Goal: Task Accomplishment & Management: Use online tool/utility

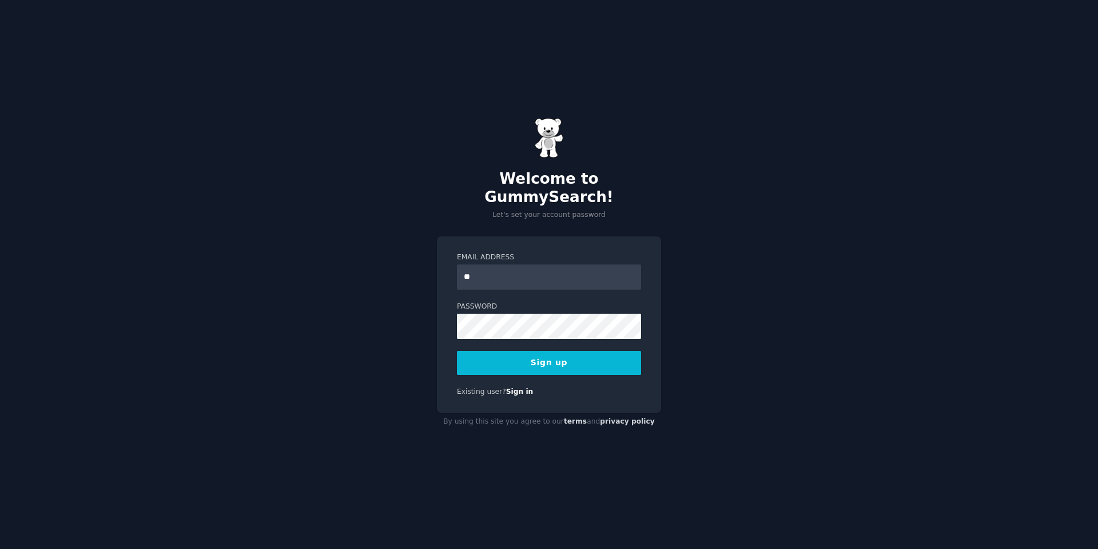
type input "*"
type input "**********"
click at [579, 358] on button "Sign up" at bounding box center [549, 363] width 184 height 24
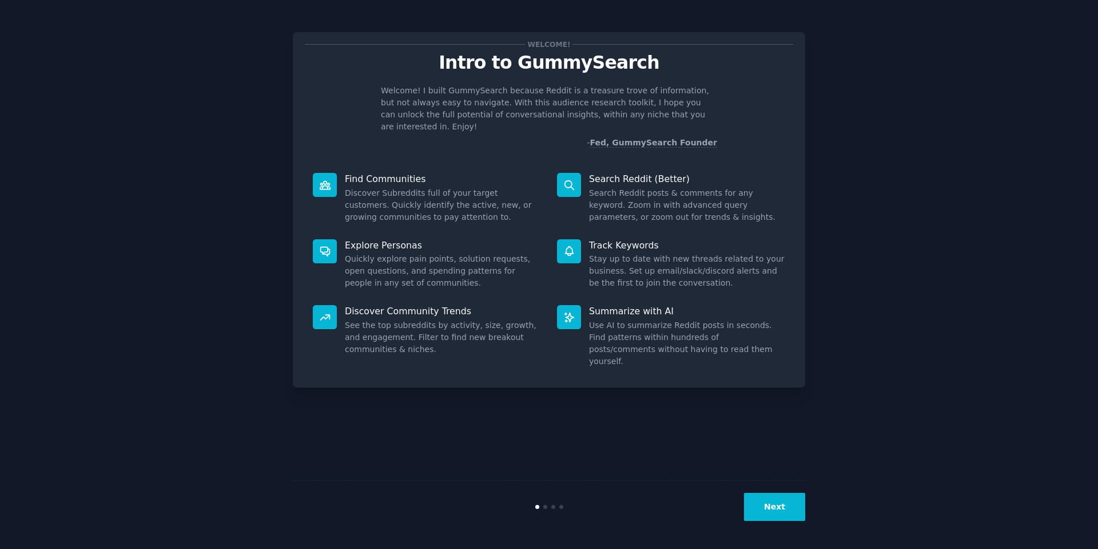
click at [783, 519] on button "Next" at bounding box center [774, 507] width 61 height 28
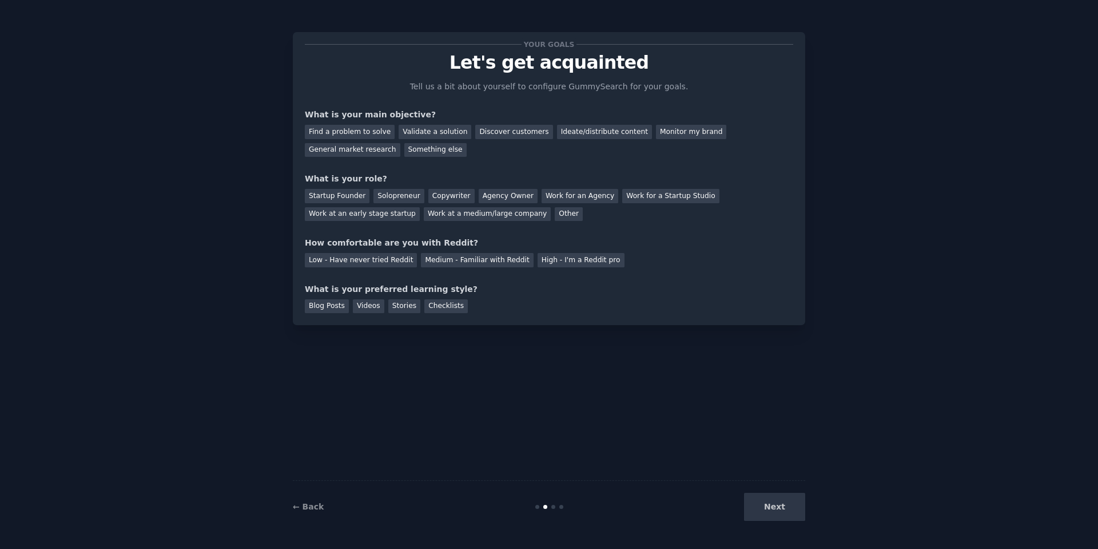
click at [771, 510] on div "Next" at bounding box center [719, 507] width 171 height 28
click at [787, 488] on div "← Back Next" at bounding box center [549, 506] width 513 height 53
click at [779, 506] on div "Next" at bounding box center [719, 507] width 171 height 28
click at [320, 136] on div "Find a problem to solve" at bounding box center [350, 132] width 90 height 14
click at [779, 507] on div "Next" at bounding box center [719, 507] width 171 height 28
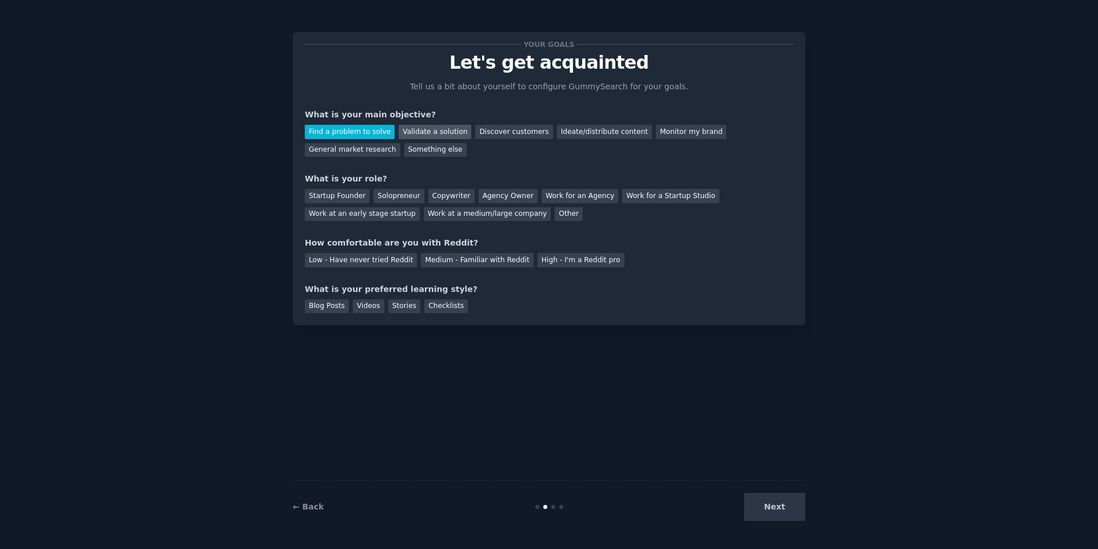
click at [426, 129] on div "Validate a solution" at bounding box center [435, 132] width 73 height 14
click at [375, 131] on div "Find a problem to solve" at bounding box center [350, 132] width 90 height 14
click at [785, 517] on div "Next" at bounding box center [719, 507] width 171 height 28
drag, startPoint x: 785, startPoint y: 517, endPoint x: 776, endPoint y: 501, distance: 18.4
click at [785, 517] on div "Next" at bounding box center [719, 507] width 171 height 28
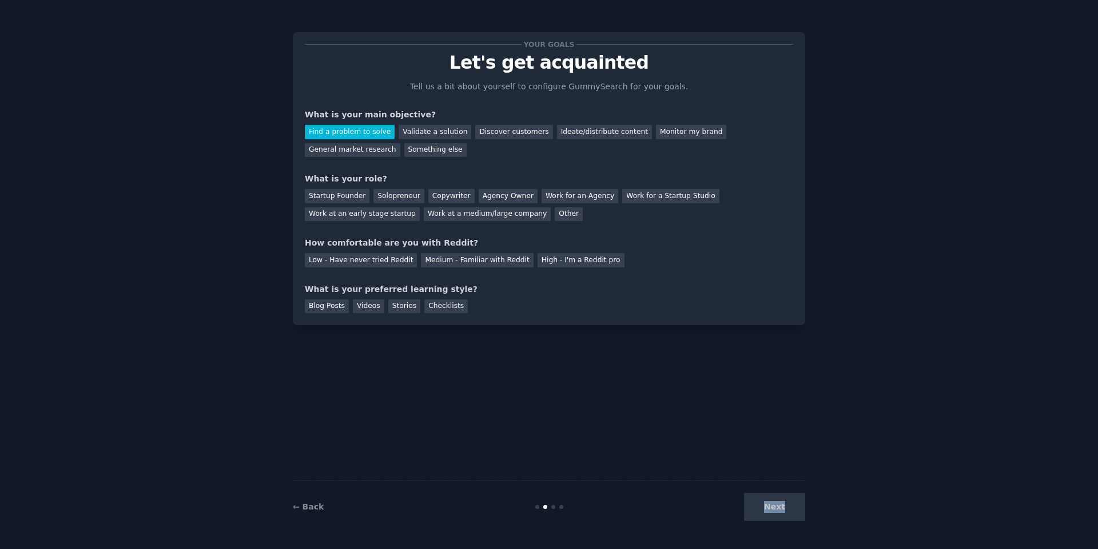
click at [776, 501] on div "Next" at bounding box center [719, 507] width 171 height 28
click at [773, 506] on div "Next" at bounding box center [719, 507] width 171 height 28
click at [333, 198] on div "Startup Founder" at bounding box center [337, 196] width 65 height 14
click at [336, 256] on div "Low - Have never tried Reddit" at bounding box center [361, 260] width 112 height 14
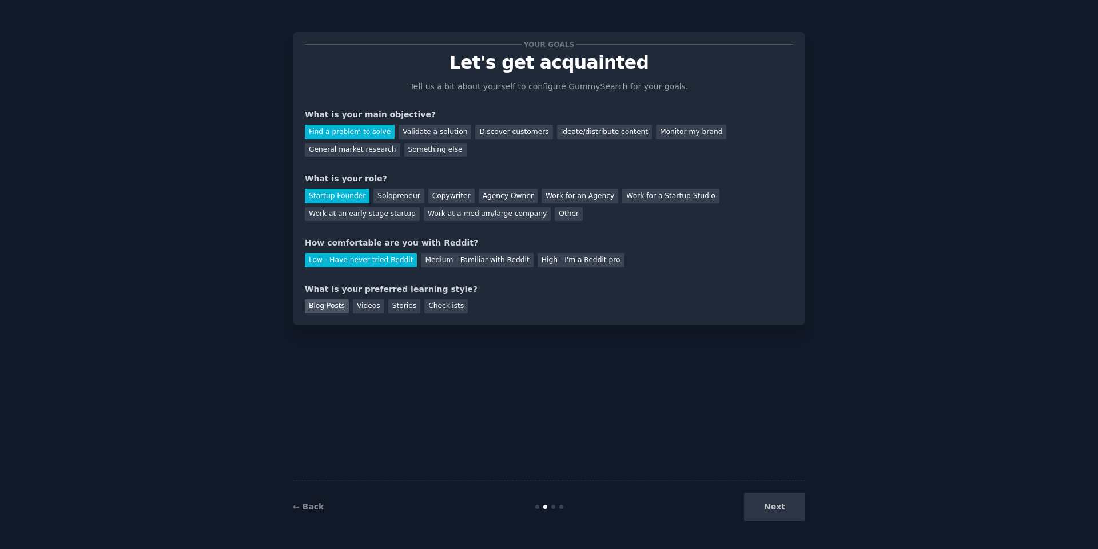
click at [336, 312] on div "Blog Posts" at bounding box center [327, 306] width 44 height 14
click at [362, 304] on div "Videos" at bounding box center [368, 306] width 31 height 14
click at [394, 308] on div "Stories" at bounding box center [404, 306] width 32 height 14
click at [369, 309] on div "Videos" at bounding box center [368, 306] width 31 height 14
click at [769, 505] on button "Next" at bounding box center [774, 507] width 61 height 28
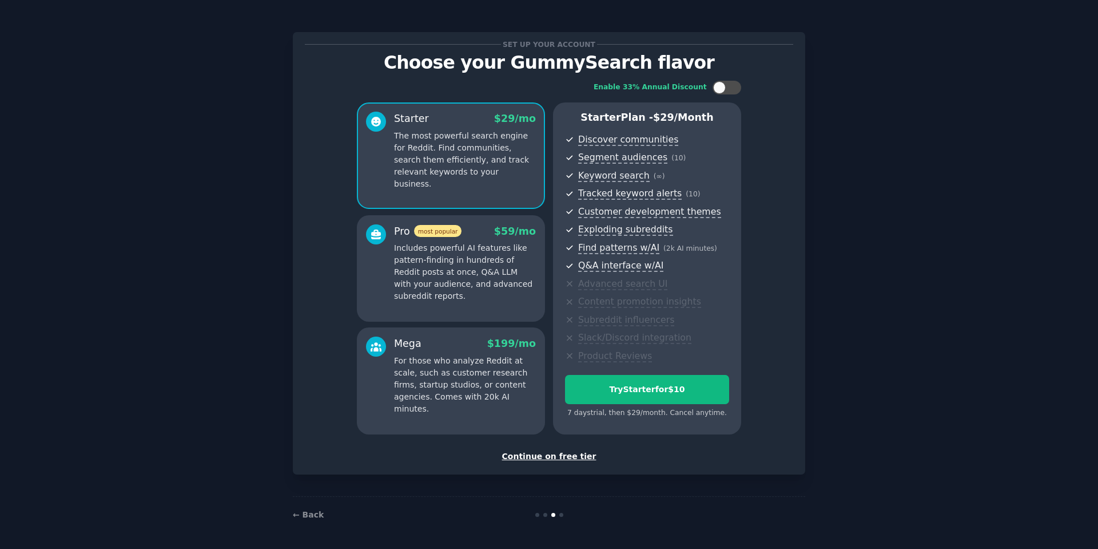
click at [557, 460] on div "Continue on free tier" at bounding box center [549, 456] width 488 height 12
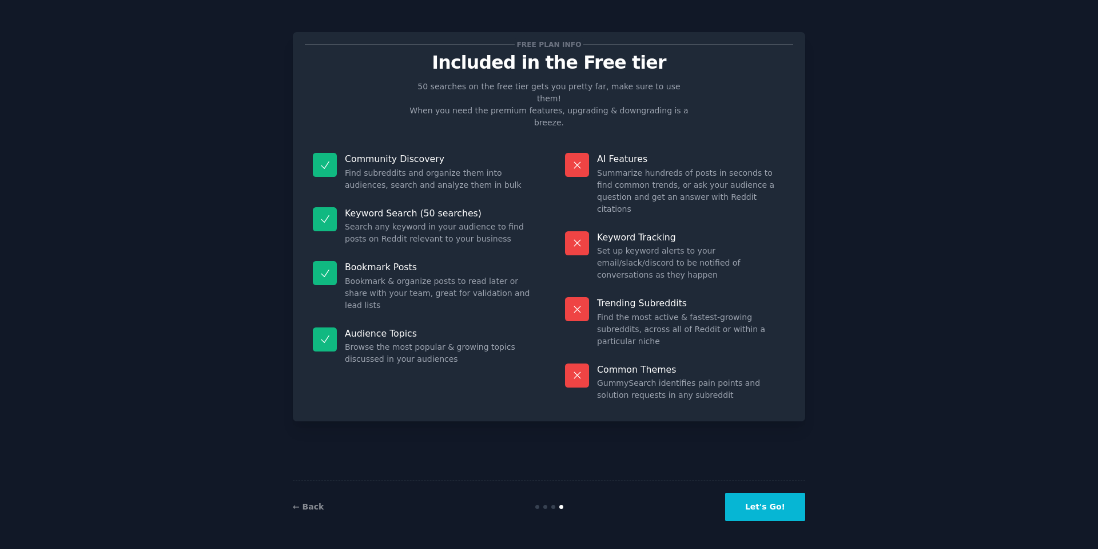
click at [769, 506] on button "Let's Go!" at bounding box center [765, 507] width 80 height 28
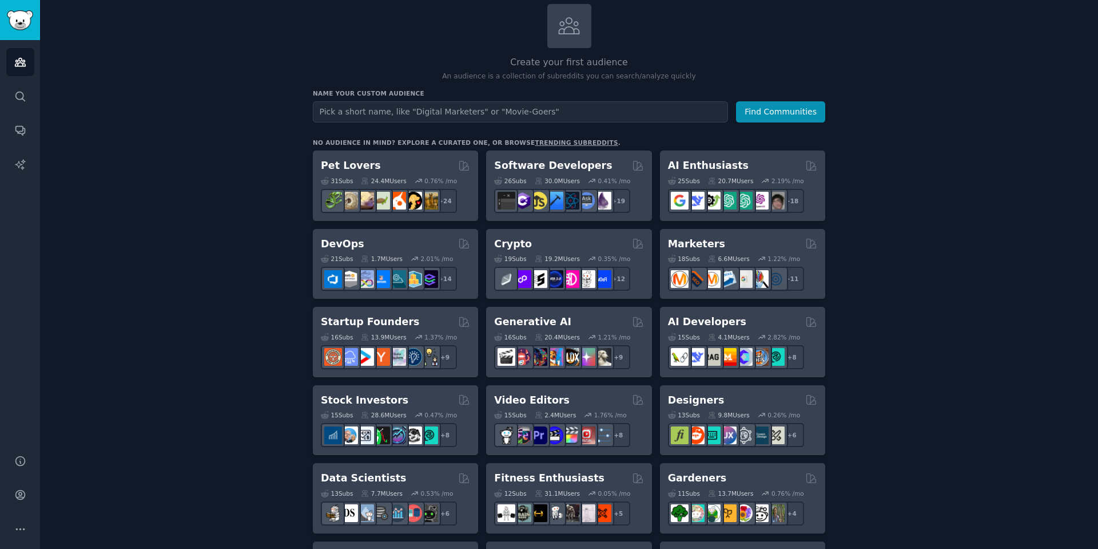
scroll to position [206, 0]
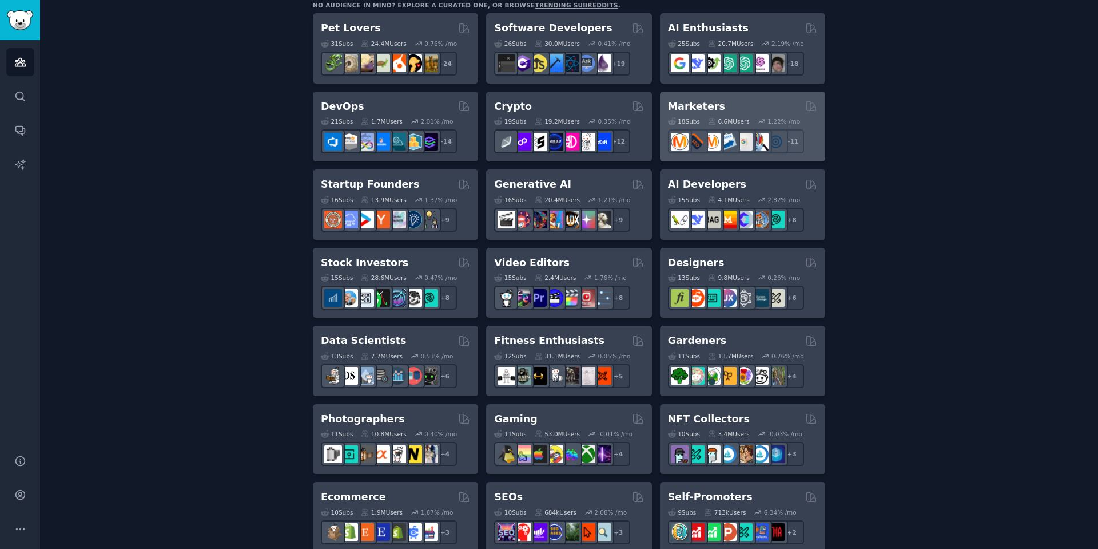
click at [696, 105] on h2 "Marketers" at bounding box center [696, 107] width 57 height 14
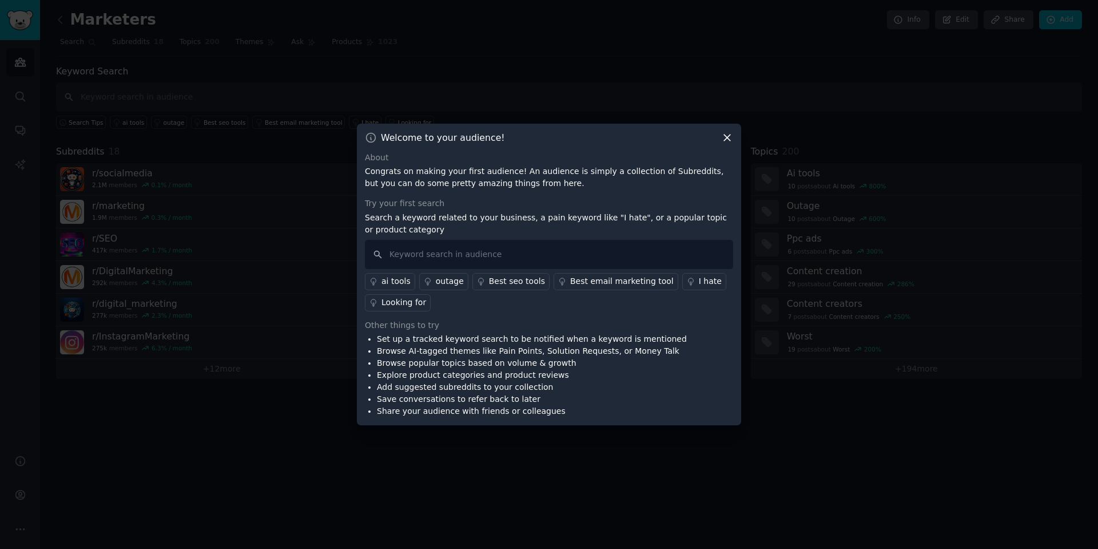
click at [726, 138] on icon at bounding box center [727, 138] width 12 height 12
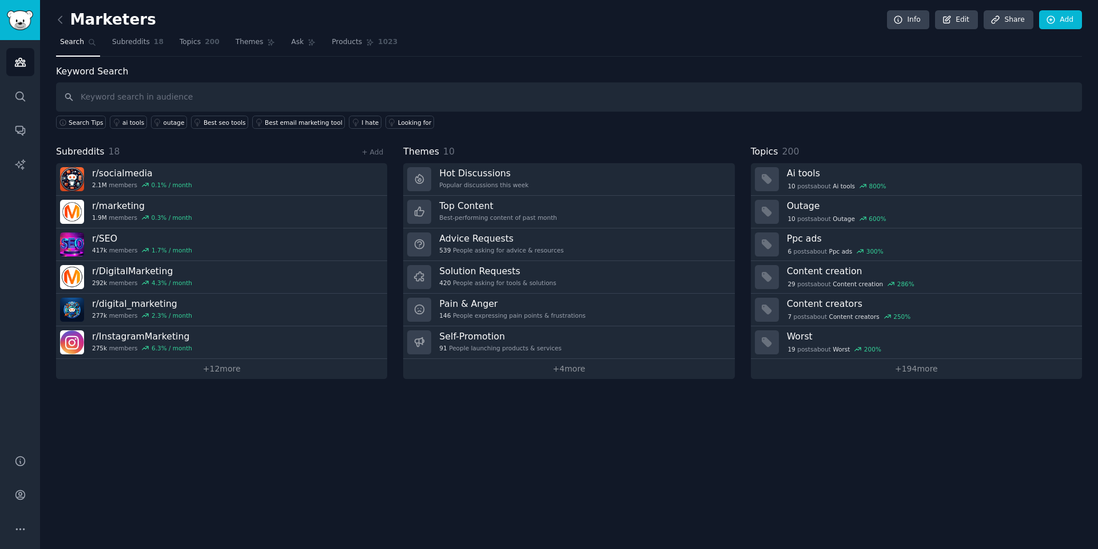
click at [330, 460] on div "Marketers Info Edit Share Add Search Subreddits 18 Topics 200 Themes Ask Produc…" at bounding box center [569, 274] width 1058 height 549
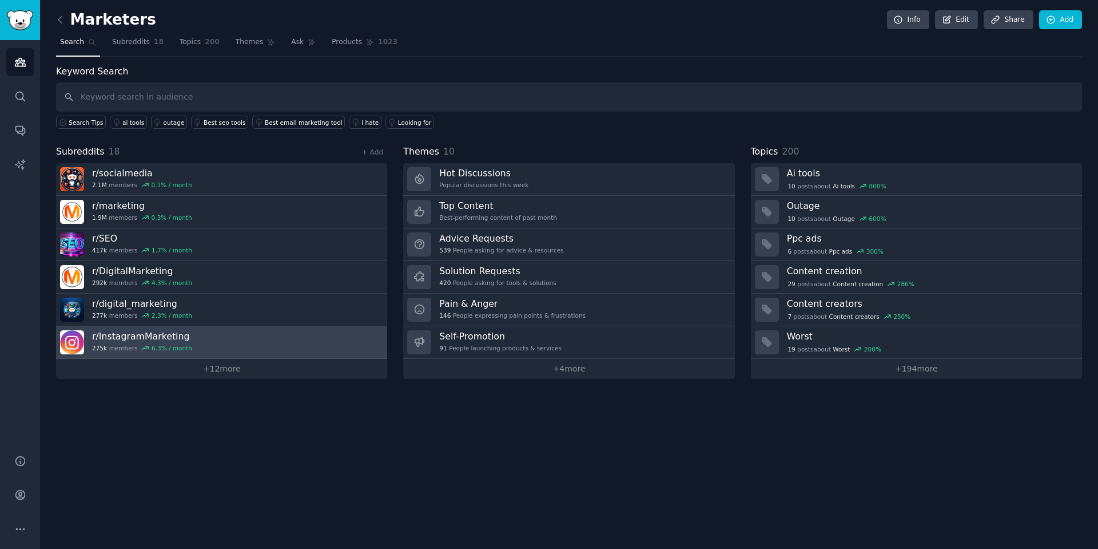
click at [227, 344] on link "r/ InstagramMarketing 275k members 6.3 % / month" at bounding box center [221, 342] width 331 height 33
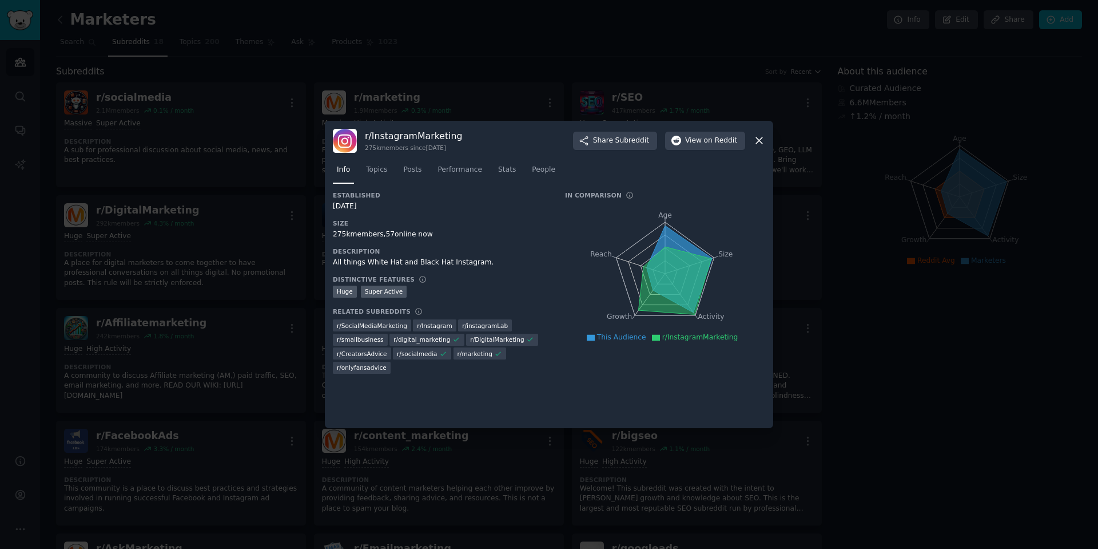
click at [755, 140] on icon at bounding box center [759, 140] width 12 height 12
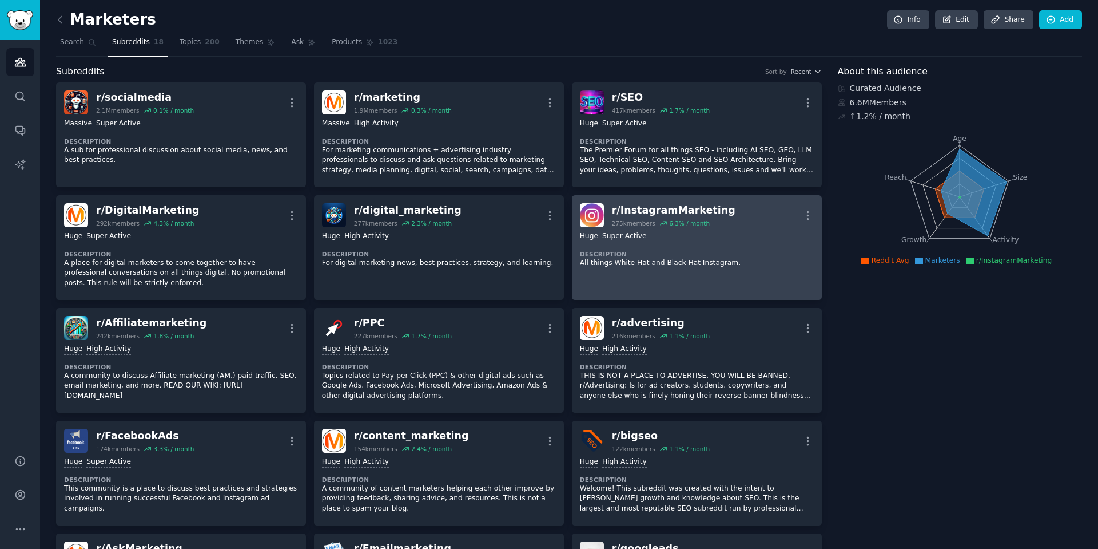
click at [680, 255] on dt "Description" at bounding box center [697, 254] width 234 height 8
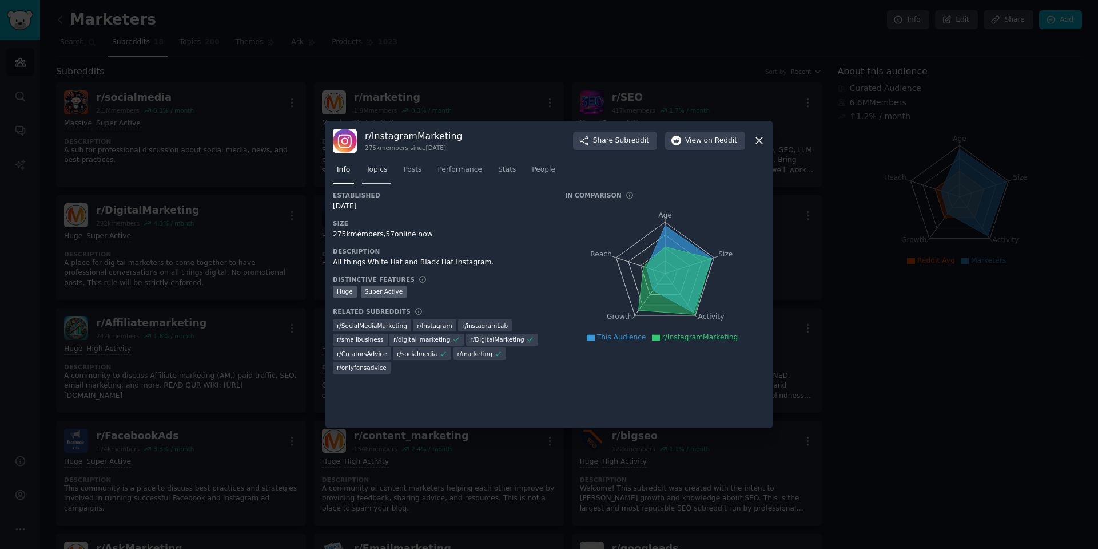
click at [380, 169] on span "Topics" at bounding box center [376, 170] width 21 height 10
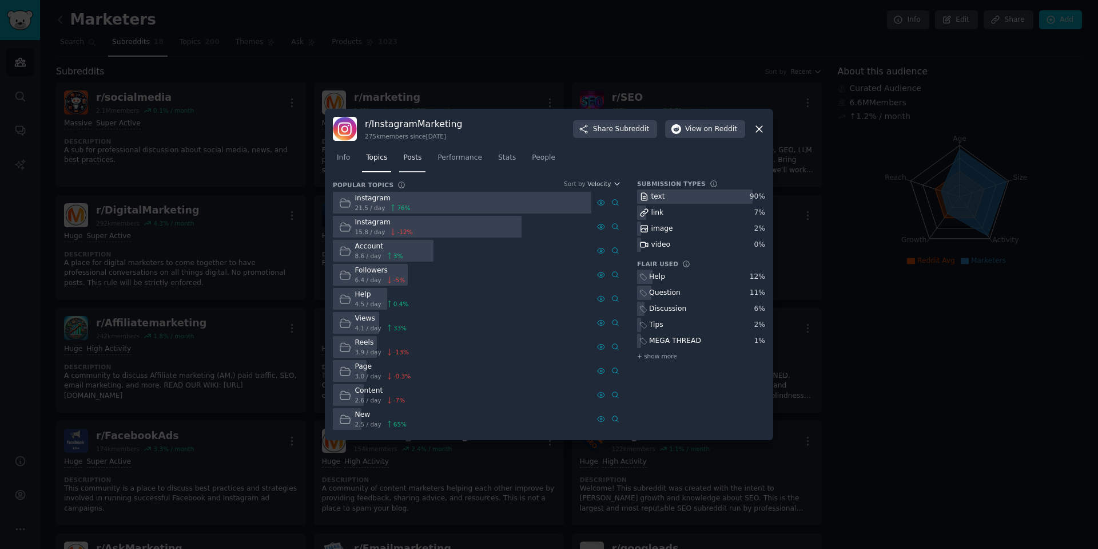
click at [407, 158] on span "Posts" at bounding box center [412, 158] width 18 height 10
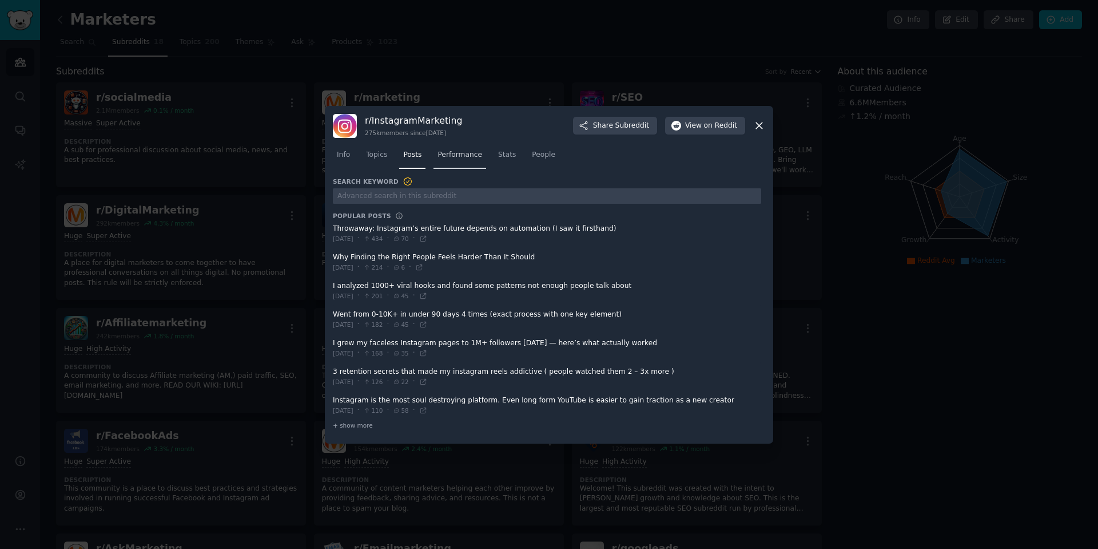
click at [448, 165] on link "Performance" at bounding box center [460, 157] width 53 height 23
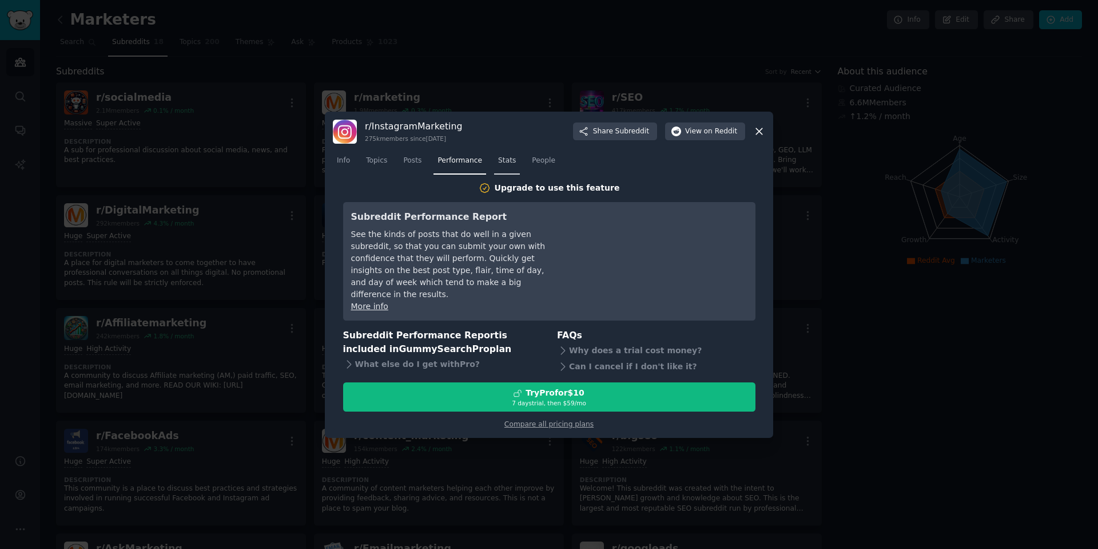
click at [505, 166] on span "Stats" at bounding box center [507, 161] width 18 height 10
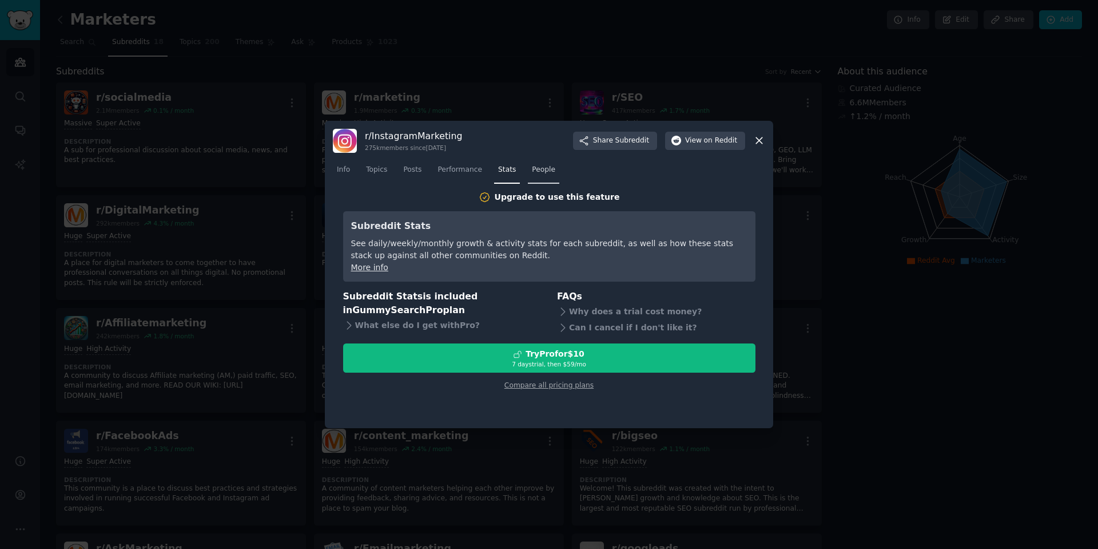
click at [545, 171] on span "People" at bounding box center [543, 170] width 23 height 10
drag, startPoint x: 410, startPoint y: 168, endPoint x: 390, endPoint y: 175, distance: 21.9
click at [411, 169] on span "Posts" at bounding box center [412, 170] width 18 height 10
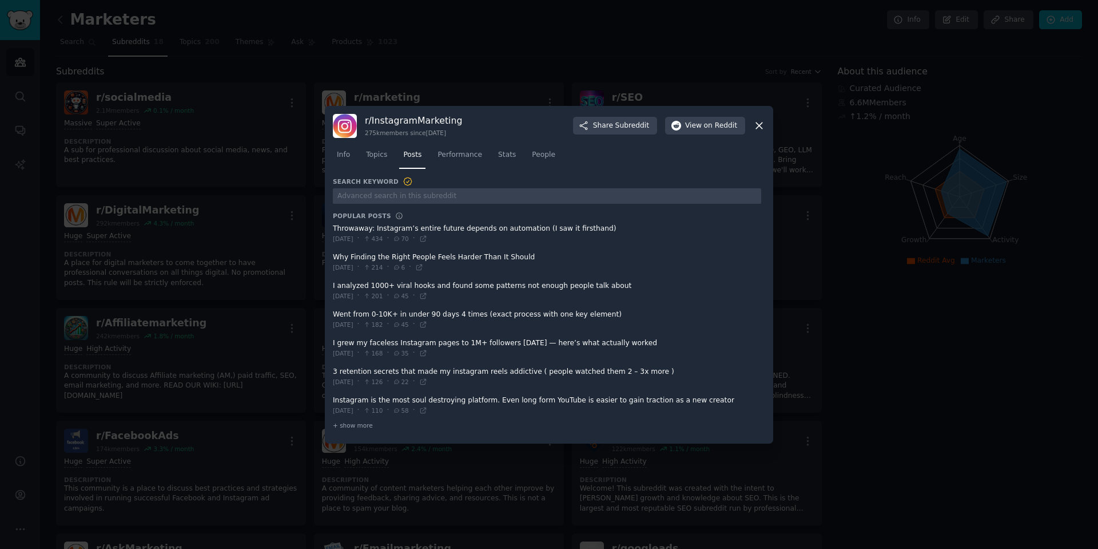
click at [378, 174] on div "Info Topics Posts Performance Stats People" at bounding box center [549, 157] width 432 height 39
click at [371, 156] on span "Topics" at bounding box center [376, 155] width 21 height 10
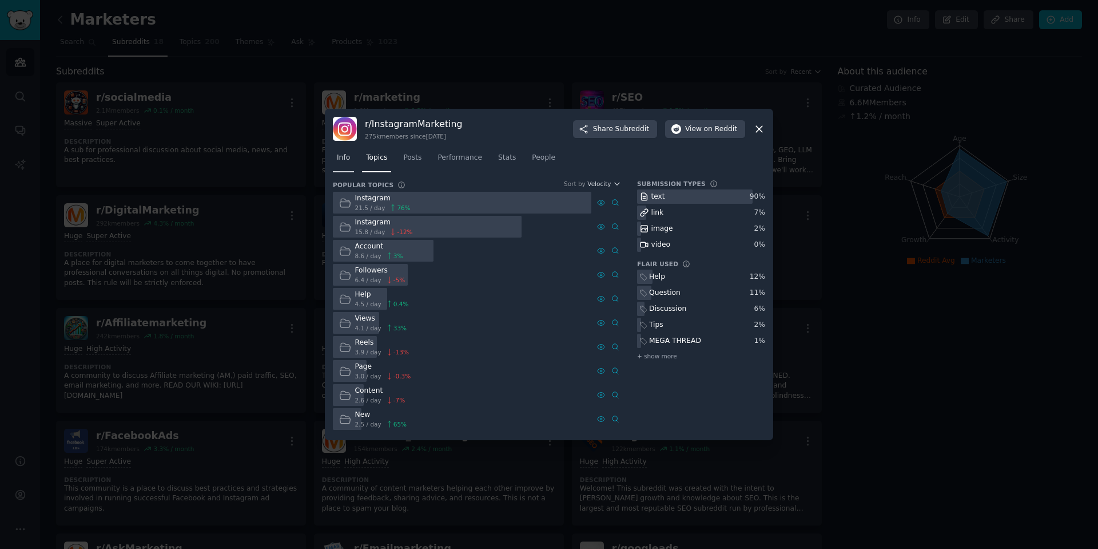
click at [344, 162] on span "Info" at bounding box center [343, 158] width 13 height 10
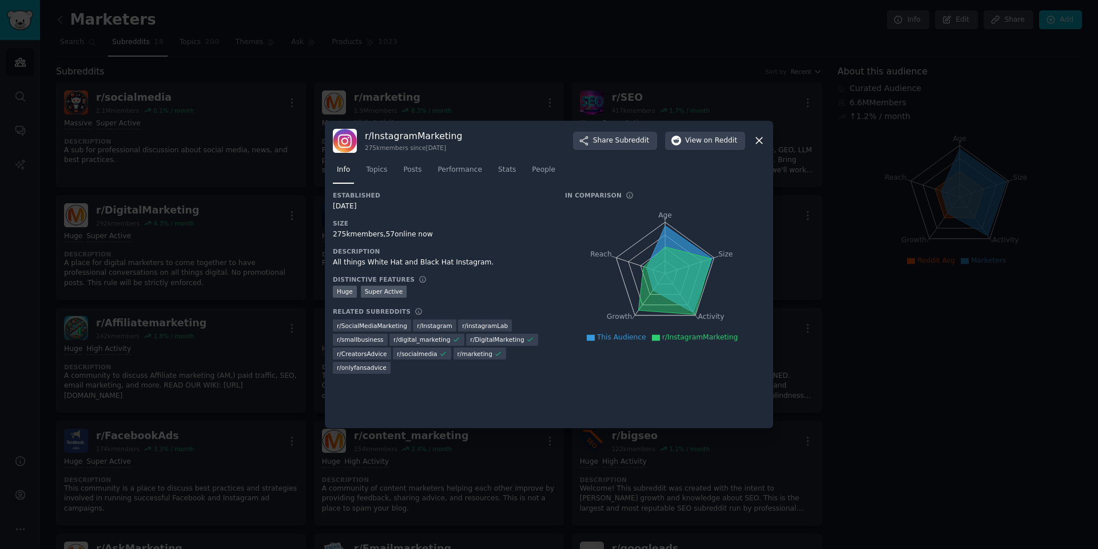
click at [25, 21] on div at bounding box center [549, 274] width 1098 height 549
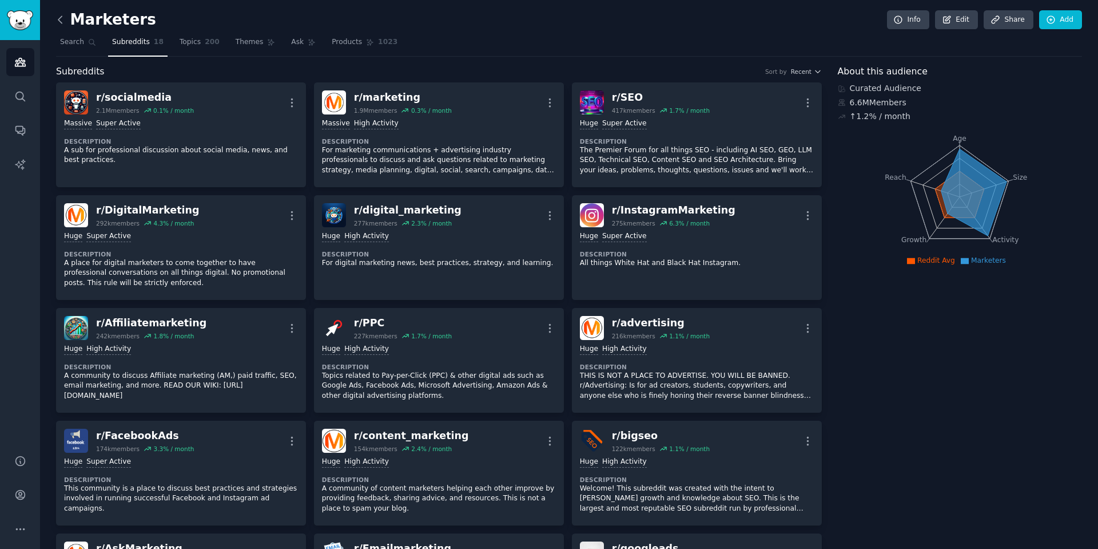
click at [63, 23] on icon at bounding box center [60, 20] width 12 height 12
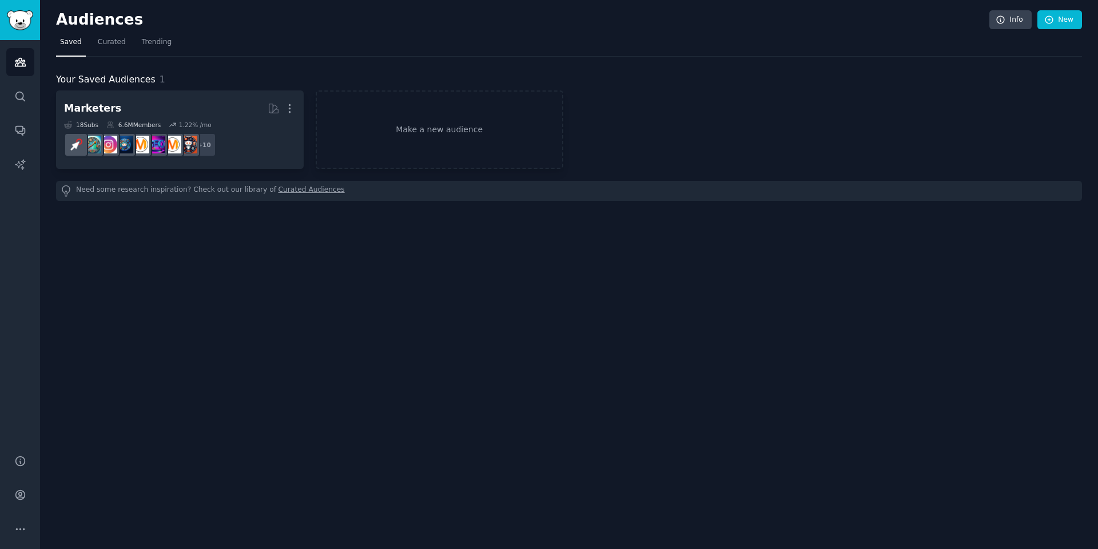
click at [525, 321] on div "Audiences Info New Saved Curated Trending Your Saved Audiences 1 Marketers More…" at bounding box center [569, 274] width 1058 height 549
click at [152, 43] on span "Trending" at bounding box center [157, 42] width 30 height 10
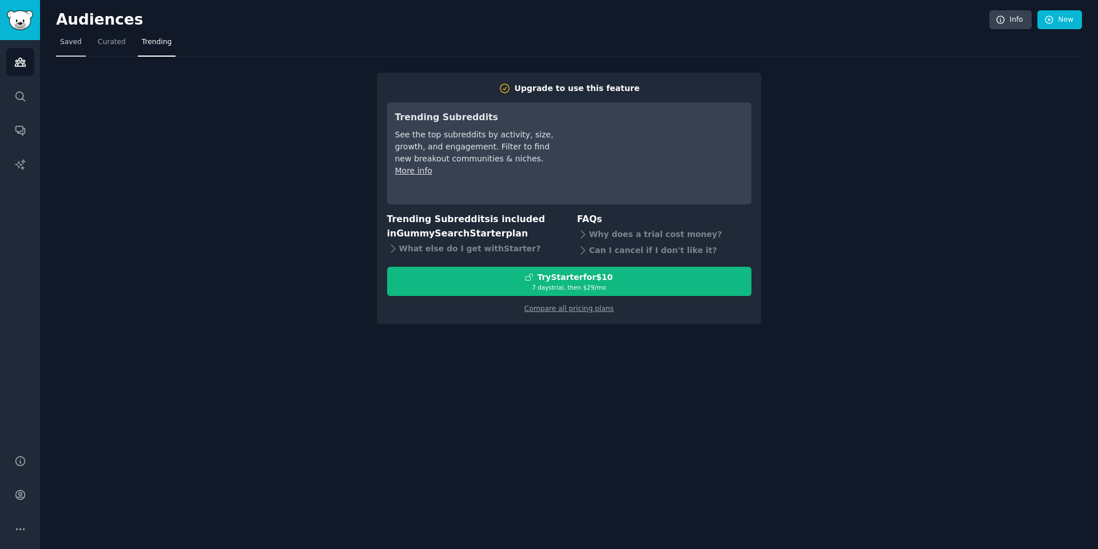
click at [67, 39] on span "Saved" at bounding box center [71, 42] width 22 height 10
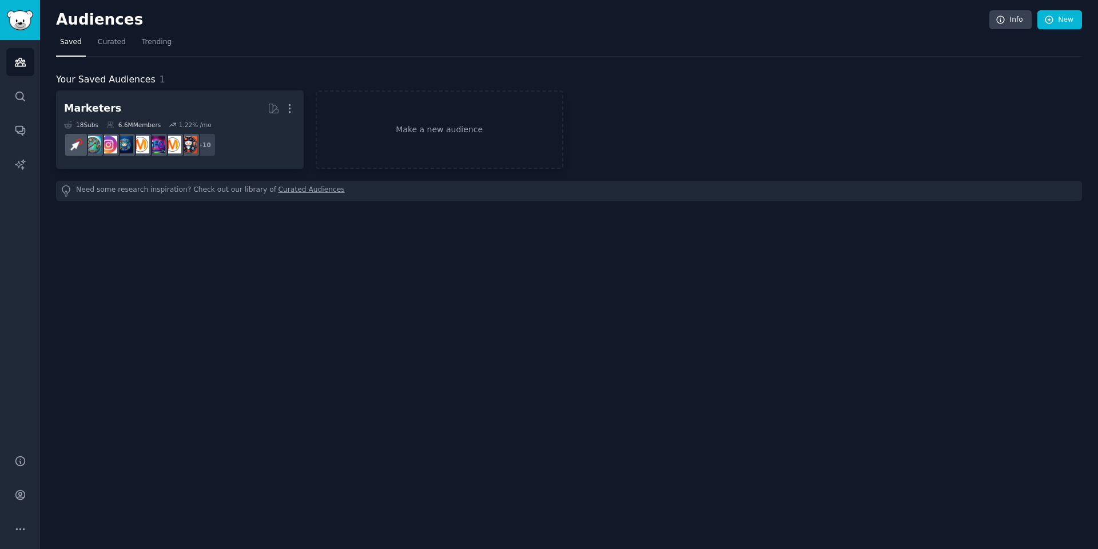
click at [216, 291] on div "Audiences Info New Saved Curated Trending Your Saved Audiences 1 Marketers More…" at bounding box center [569, 274] width 1058 height 549
click at [430, 138] on link "Make a new audience" at bounding box center [440, 129] width 248 height 78
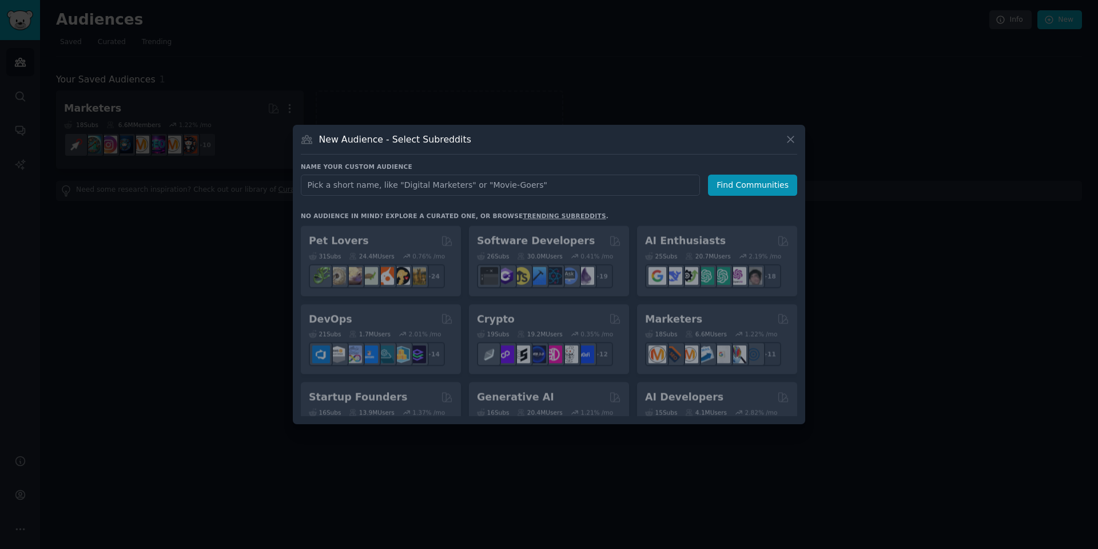
click at [228, 268] on div at bounding box center [549, 274] width 1098 height 549
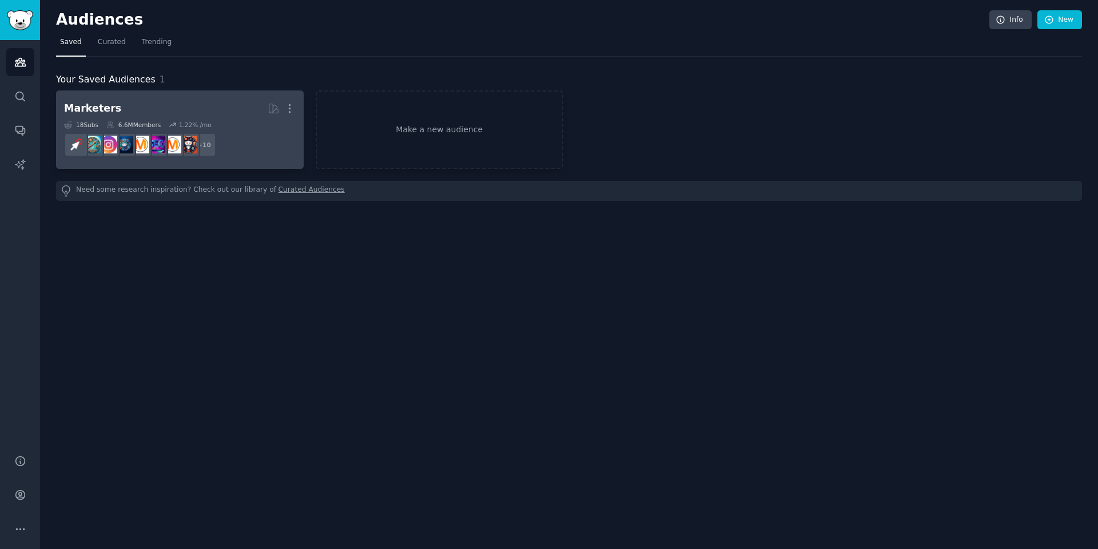
click at [224, 136] on dd "r/digital_marketing + 10" at bounding box center [180, 145] width 232 height 32
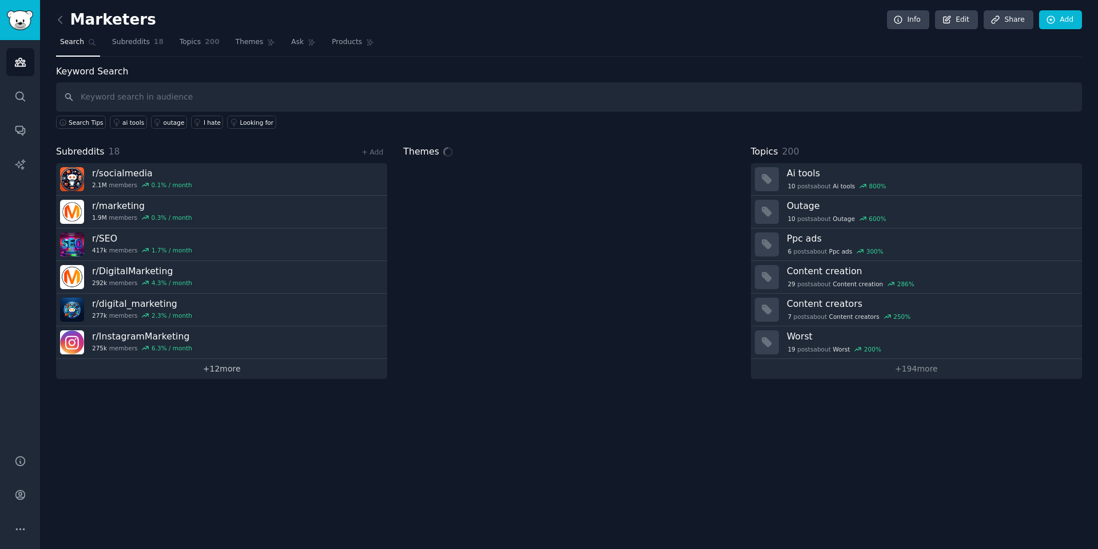
click at [222, 368] on link "+ 12 more" at bounding box center [221, 369] width 331 height 20
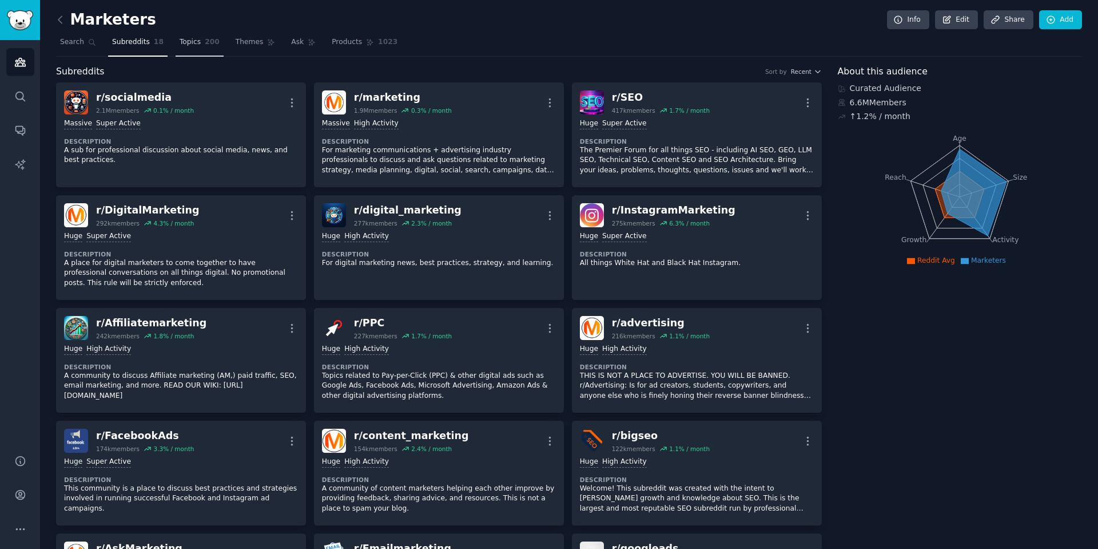
click at [185, 49] on link "Topics 200" at bounding box center [200, 44] width 48 height 23
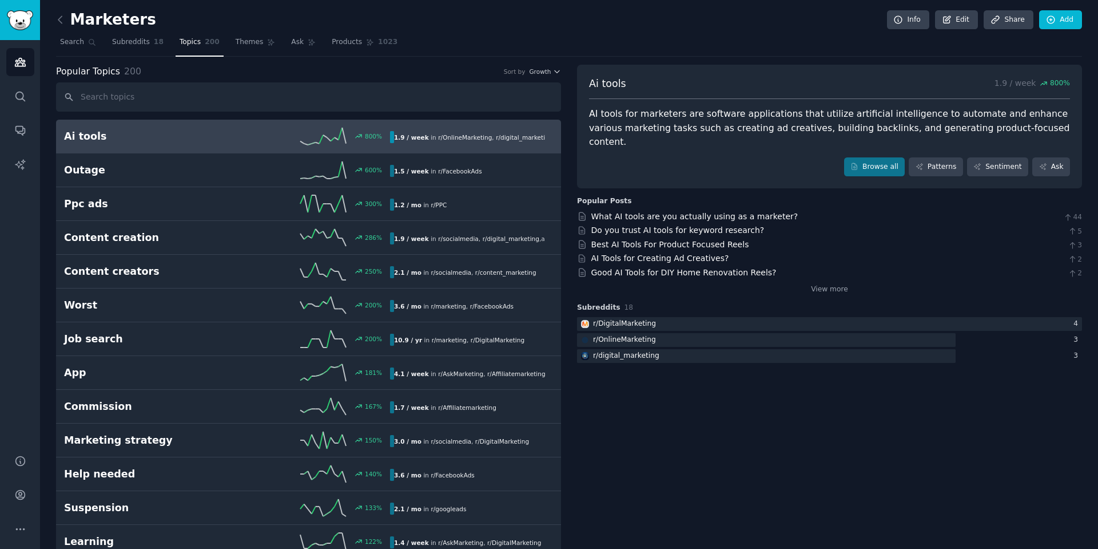
click at [150, 140] on h2 "Ai tools" at bounding box center [145, 136] width 163 height 14
click at [890, 157] on link "Browse all" at bounding box center [874, 166] width 61 height 19
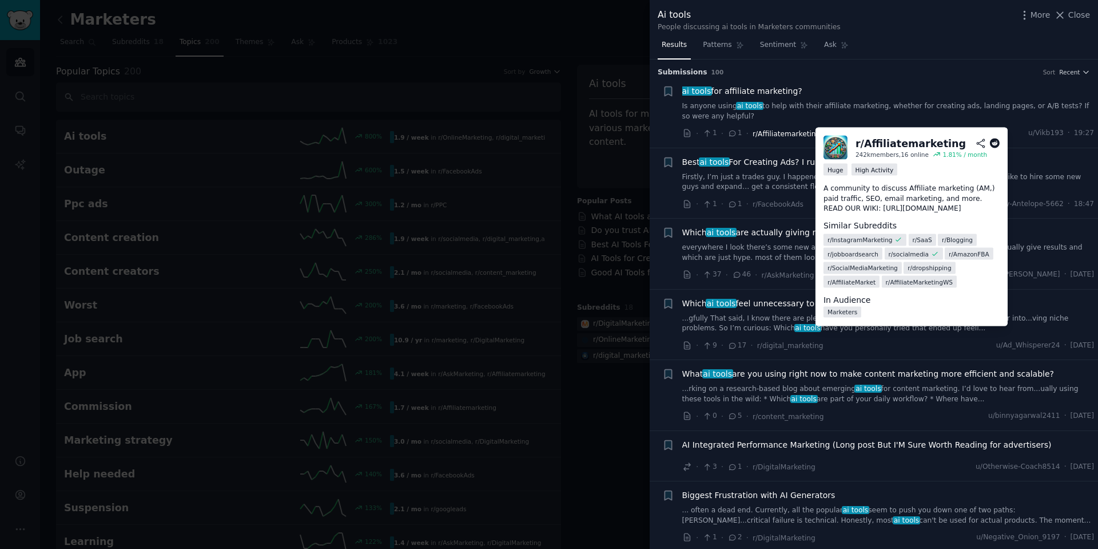
click at [773, 135] on span "r/Affiliatemarketing" at bounding box center [786, 134] width 67 height 8
click at [881, 141] on div "r/ Affiliatemarketing" at bounding box center [911, 143] width 110 height 14
click at [888, 146] on div "r/ Affiliatemarketing" at bounding box center [911, 143] width 110 height 14
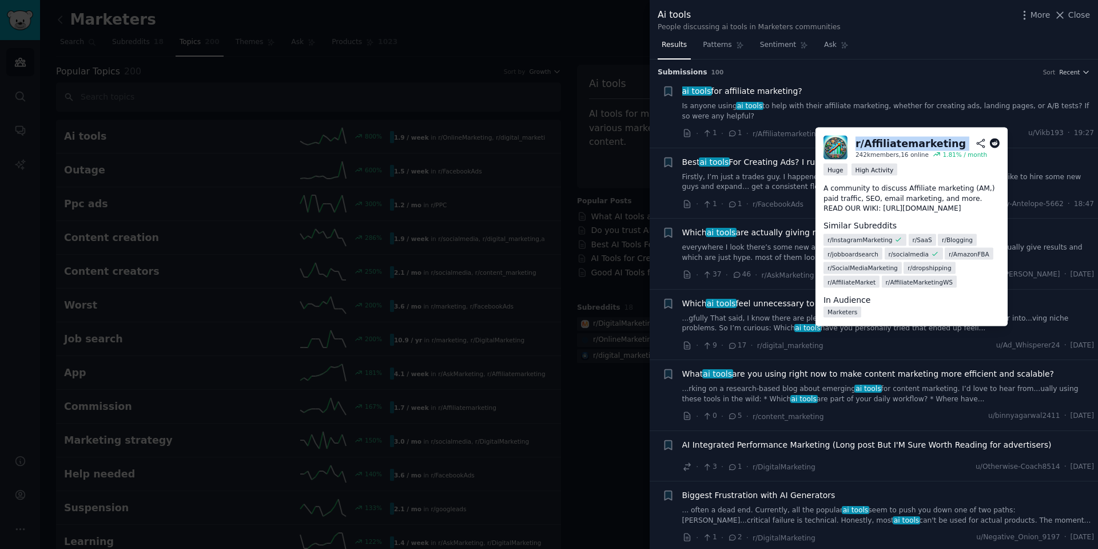
copy h2 "r/ Affiliatemarketing"
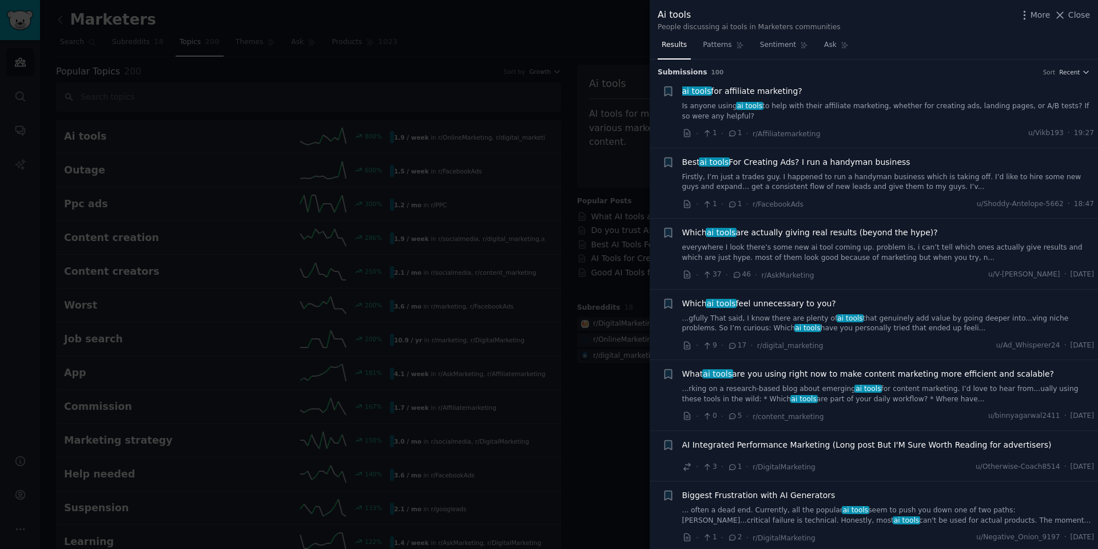
click at [427, 70] on div at bounding box center [549, 274] width 1098 height 549
click at [42, 54] on div at bounding box center [549, 274] width 1098 height 549
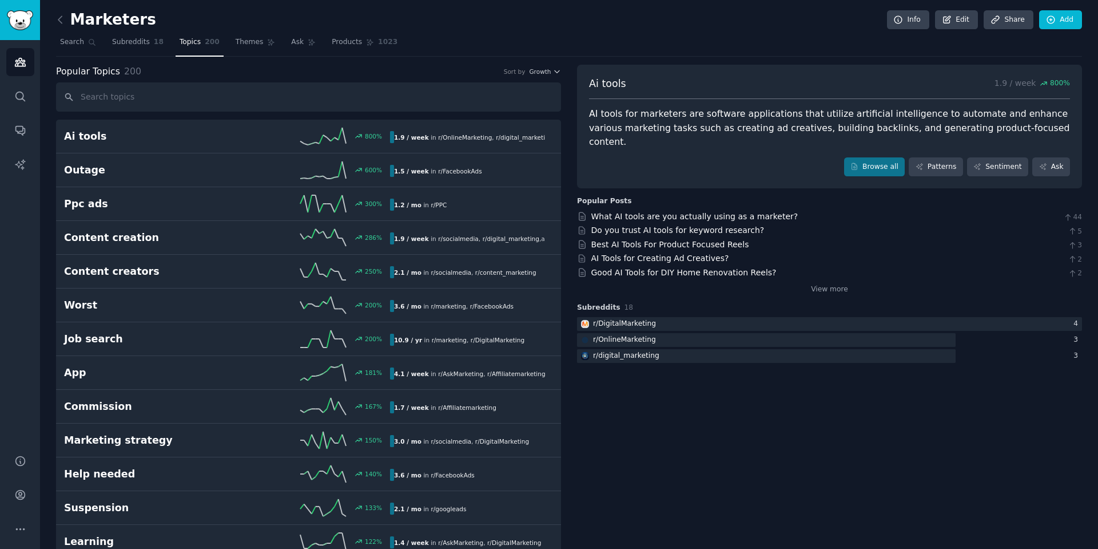
click at [25, 94] on div at bounding box center [549, 274] width 1098 height 549
click at [27, 98] on div at bounding box center [549, 274] width 1098 height 549
click at [21, 96] on div at bounding box center [549, 274] width 1098 height 549
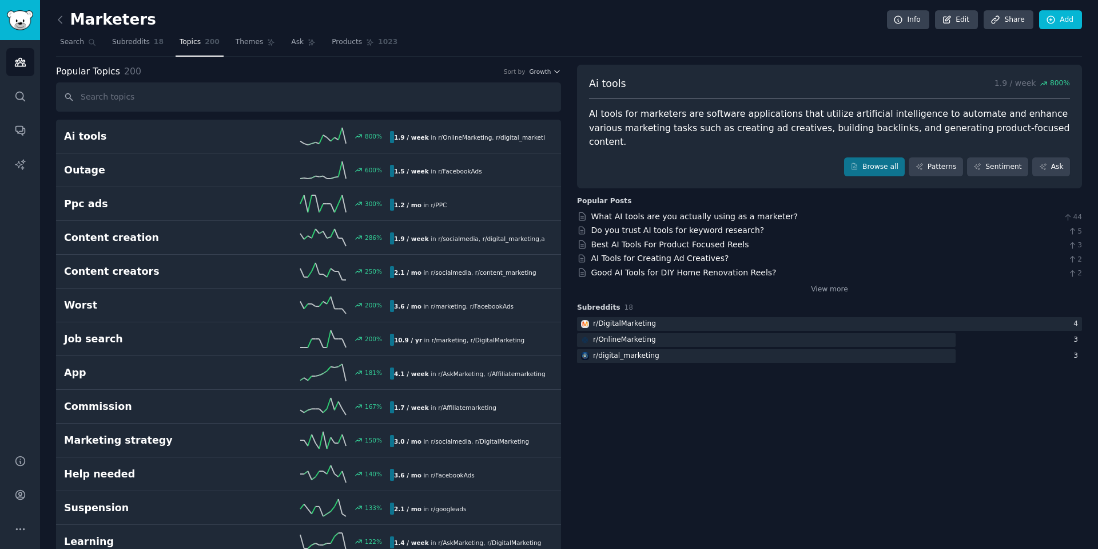
click at [21, 96] on div at bounding box center [549, 274] width 1098 height 549
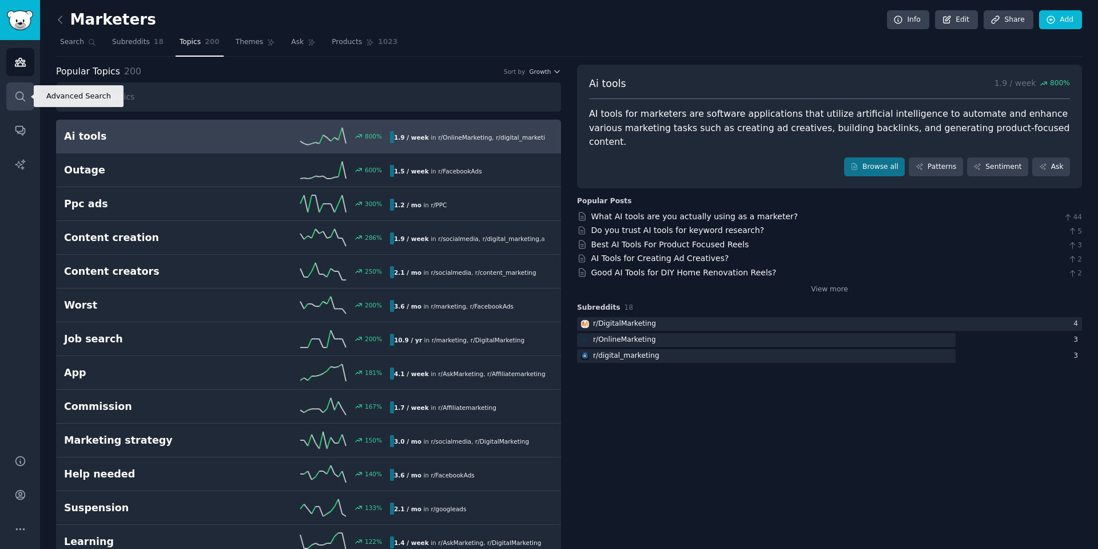
click at [11, 106] on link "Search" at bounding box center [20, 96] width 28 height 28
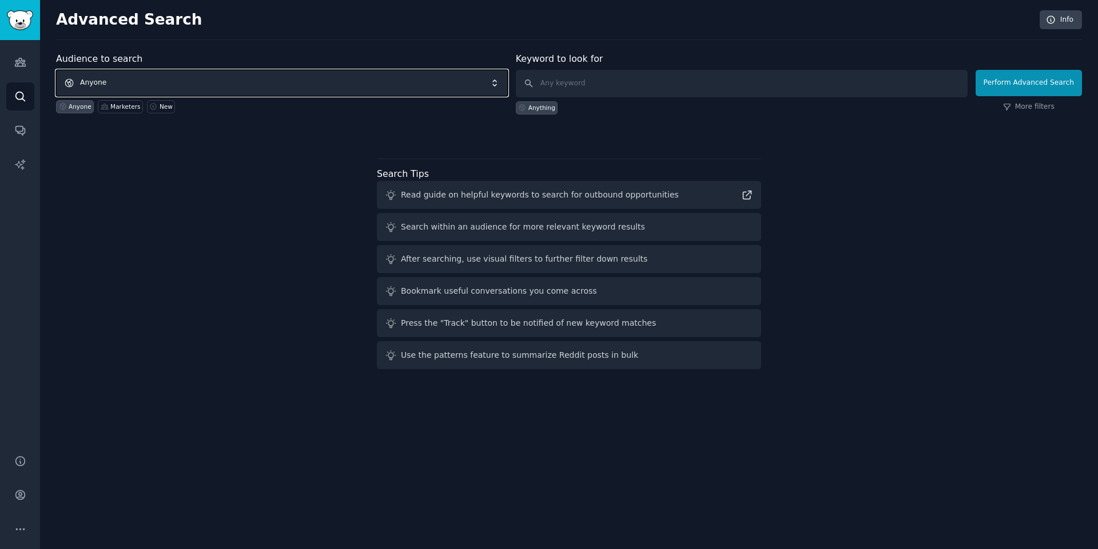
click at [175, 85] on span "Anyone" at bounding box center [282, 83] width 452 height 26
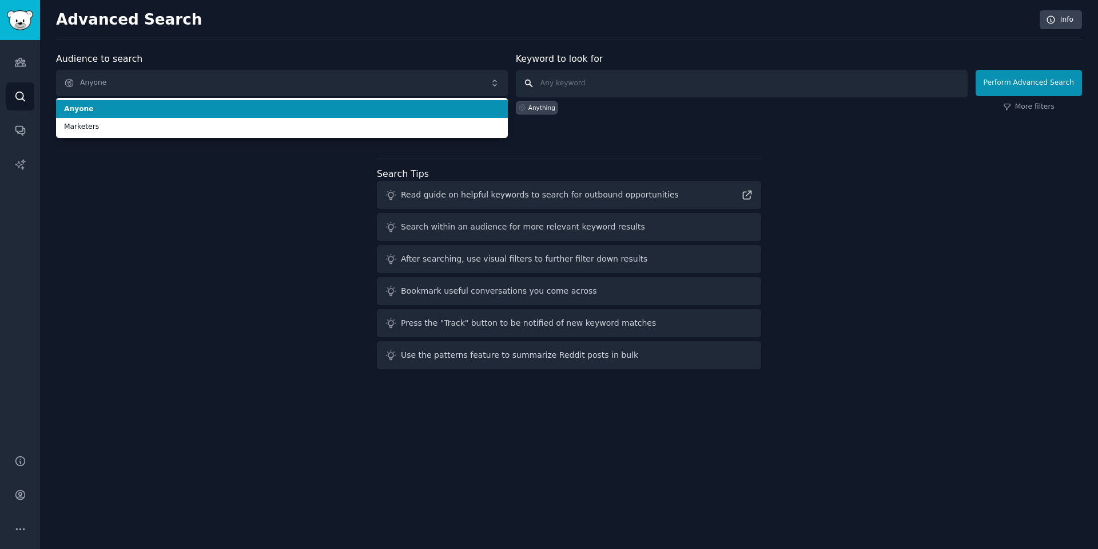
click at [632, 87] on input "text" at bounding box center [742, 83] width 452 height 27
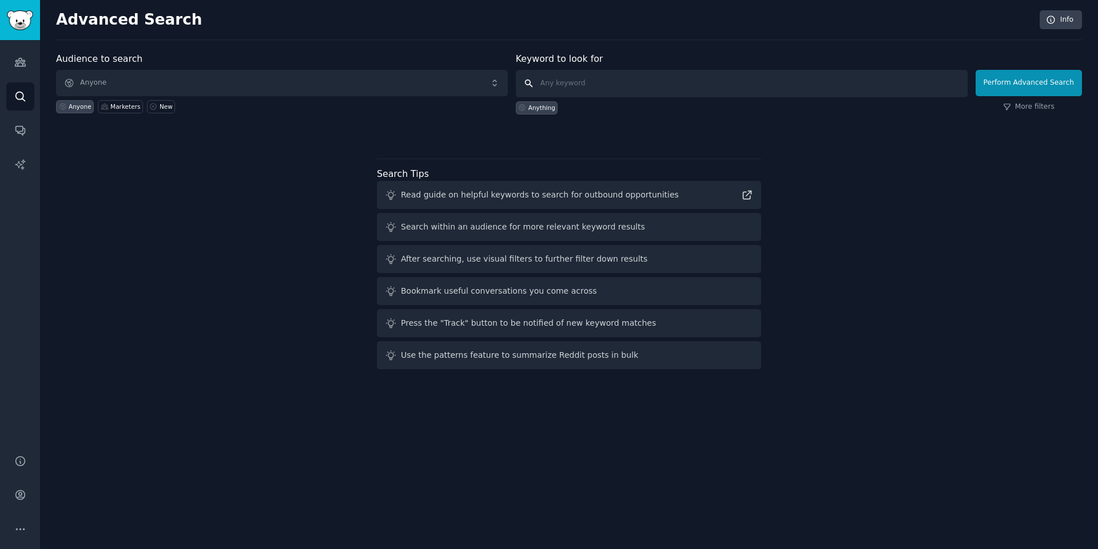
paste input "GET [URL] net::ERR_ABORTED 404 (Not Found)[GEOGRAPHIC_DATA] o erro main.tsx:55 …"
type input "GET [URL] net::ERR_ABORTED 404 (Not Found)[GEOGRAPHIC_DATA] o erro main.tsx:55 …"
click button "Perform Advanced Search" at bounding box center [1029, 83] width 106 height 26
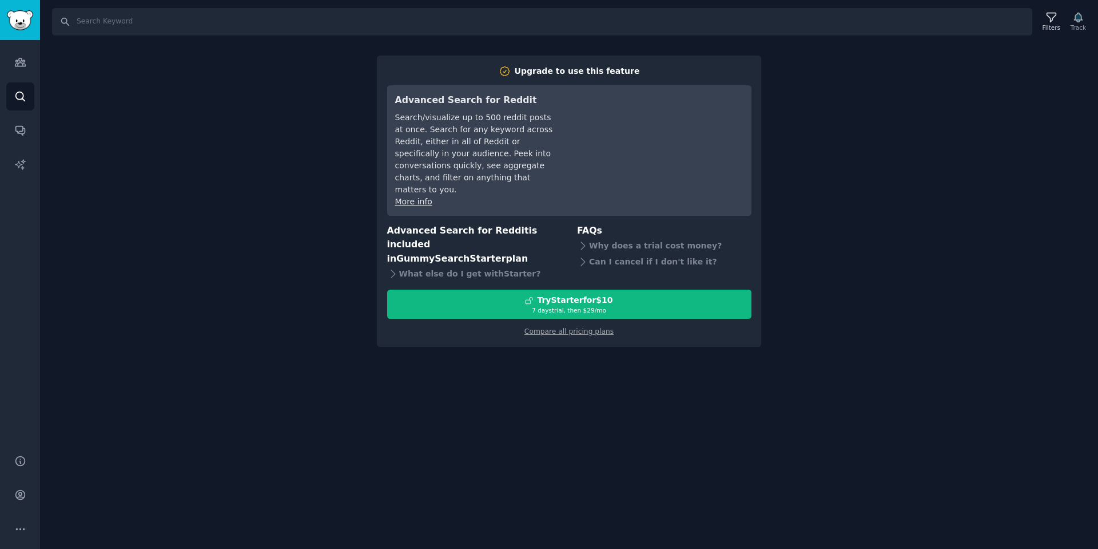
click at [344, 260] on div "Search Filters Track Upgrade to use this feature Advanced Search for Reddit Sea…" at bounding box center [569, 274] width 1058 height 549
click at [312, 250] on div "Search Filters Track Upgrade to use this feature Advanced Search for Reddit Sea…" at bounding box center [569, 274] width 1058 height 549
drag, startPoint x: 320, startPoint y: 214, endPoint x: 307, endPoint y: 212, distance: 13.3
click at [307, 212] on div "Search Filters Track Upgrade to use this feature Advanced Search for Reddit Sea…" at bounding box center [569, 274] width 1058 height 549
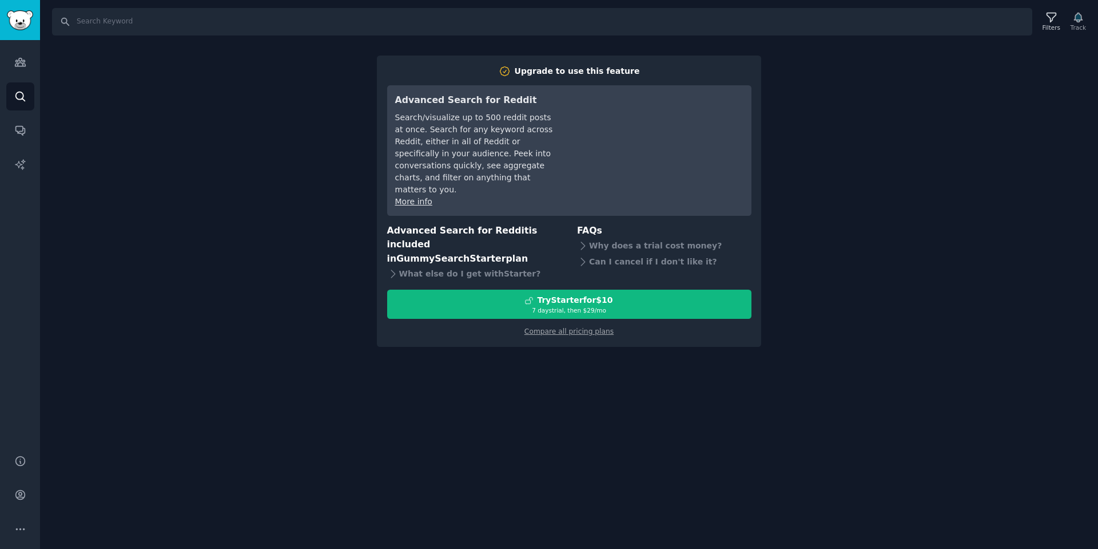
click at [272, 192] on div "Search Filters Track Upgrade to use this feature Advanced Search for Reddit Sea…" at bounding box center [569, 274] width 1058 height 549
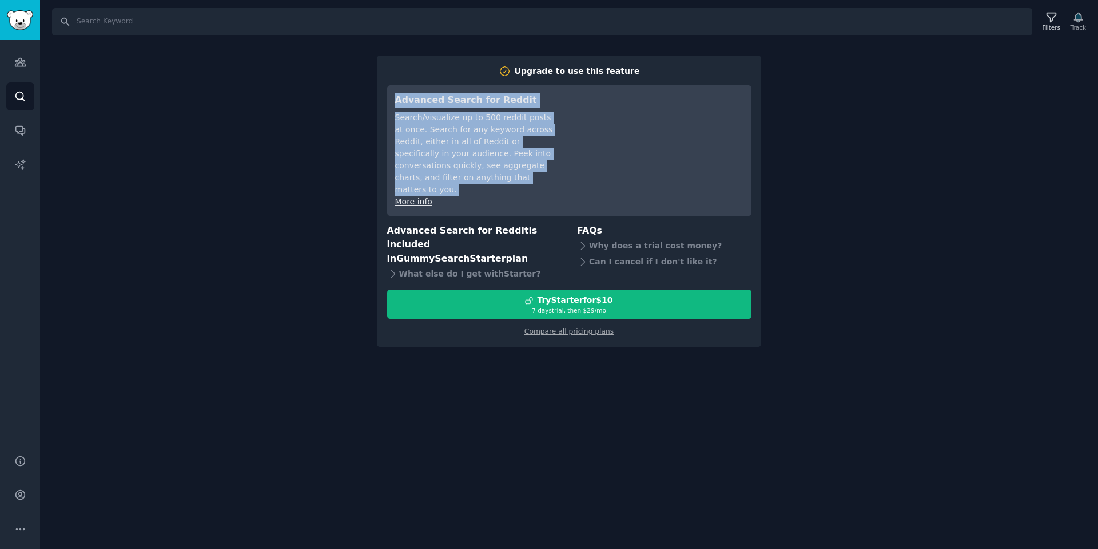
click at [272, 192] on div "Search Filters Track Upgrade to use this feature Advanced Search for Reddit Sea…" at bounding box center [569, 274] width 1058 height 549
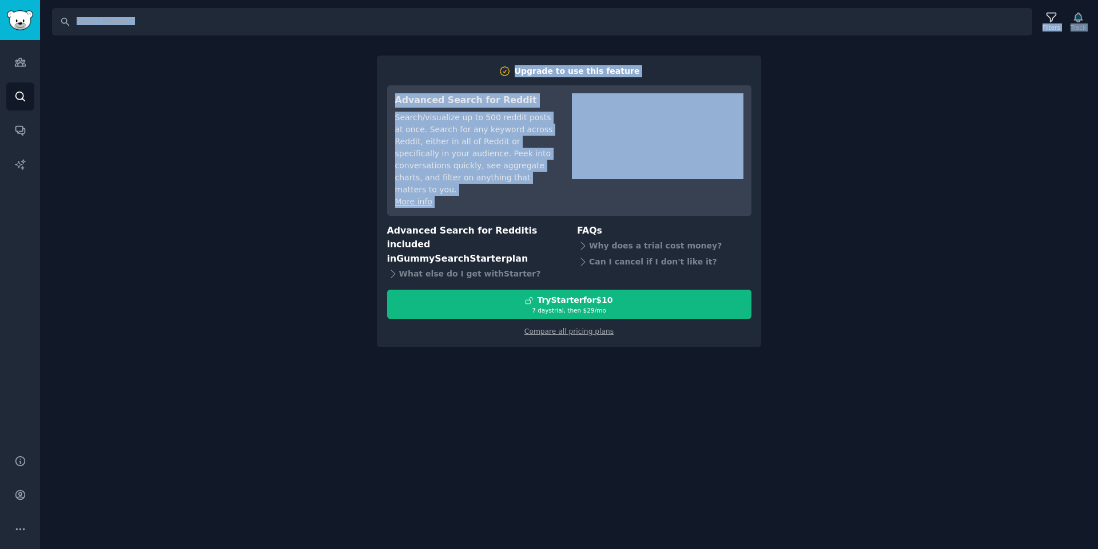
drag, startPoint x: 211, startPoint y: 200, endPoint x: 169, endPoint y: 181, distance: 45.6
click at [205, 205] on div "Search Filters Track Upgrade to use this feature Advanced Search for Reddit Sea…" at bounding box center [569, 274] width 1058 height 549
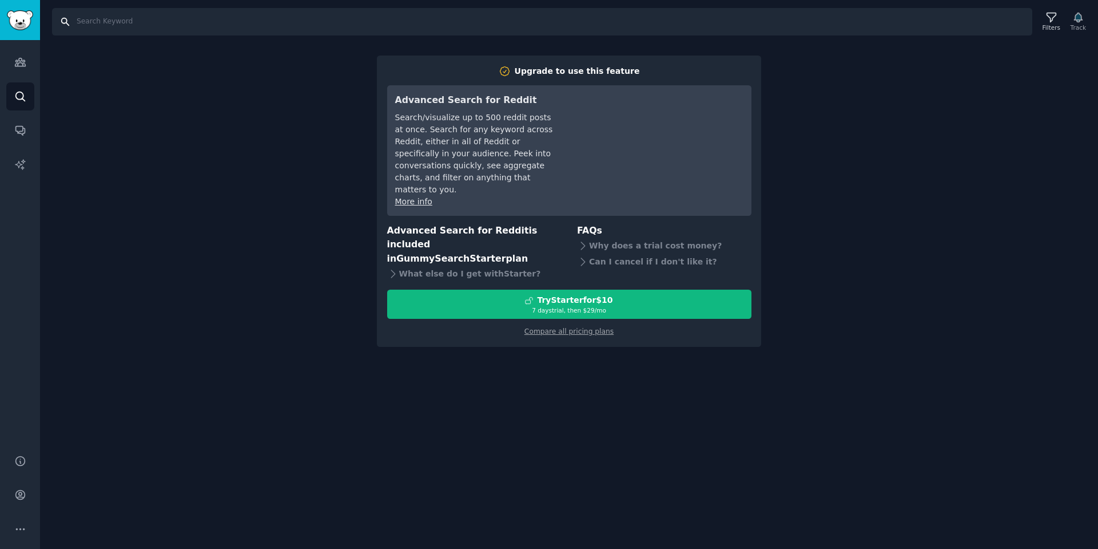
click at [133, 15] on input "Search" at bounding box center [542, 21] width 980 height 27
paste input "GET [URL] net::ERR_ABORTED 404 (Not Found)[GEOGRAPHIC_DATA] o erro main.tsx:55 …"
type input "GET [URL] net::ERR_ABORTED 404 (Not Found)[GEOGRAPHIC_DATA] o erro main.tsx:55 …"
